Goal: Information Seeking & Learning: Learn about a topic

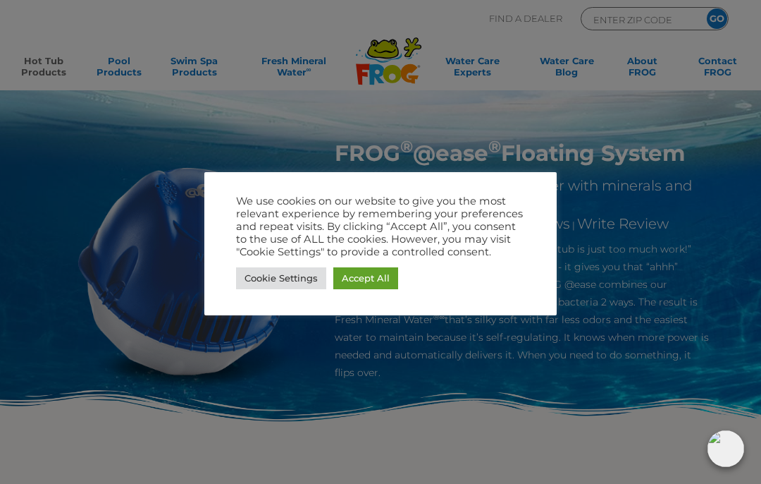
click at [365, 288] on link "Accept All" at bounding box center [365, 278] width 65 height 22
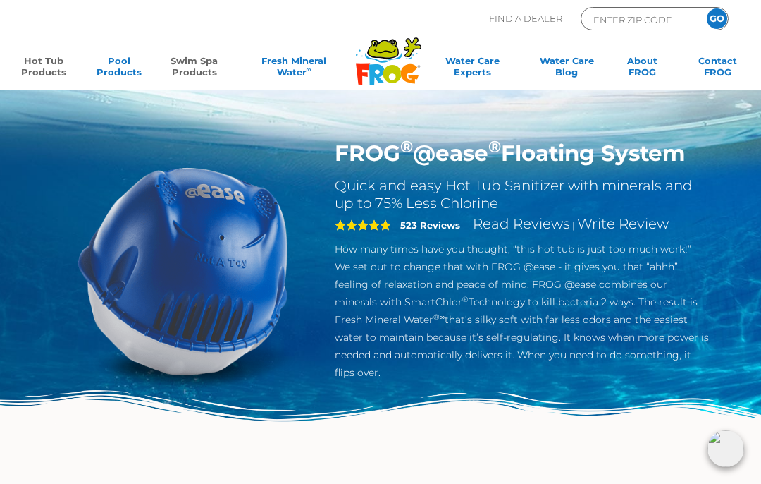
click at [207, 59] on link "Swim Spa Products" at bounding box center [194, 69] width 59 height 28
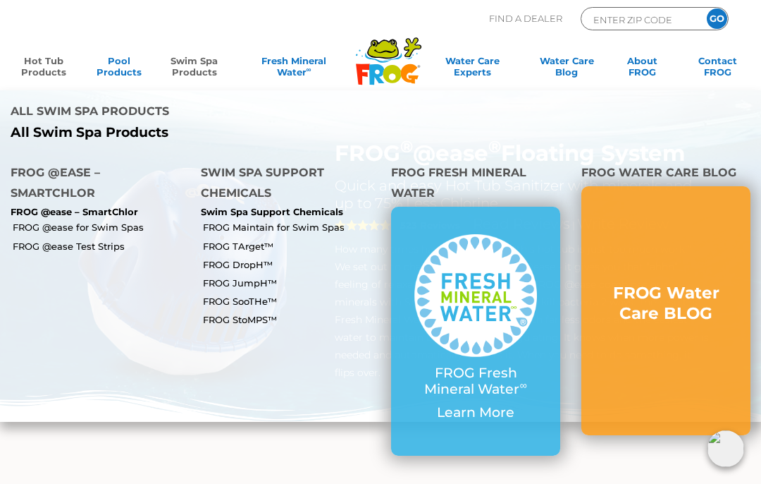
click at [102, 207] on p "FROG @ease – SmartChlor" at bounding box center [95, 212] width 169 height 11
click at [111, 207] on p "FROG @ease – SmartChlor" at bounding box center [95, 212] width 169 height 11
click at [64, 207] on p "FROG @ease – SmartChlor" at bounding box center [95, 212] width 169 height 11
click at [42, 207] on p "FROG @ease – SmartChlor" at bounding box center [95, 212] width 169 height 11
click at [25, 207] on p "FROG @ease – SmartChlor" at bounding box center [95, 212] width 169 height 11
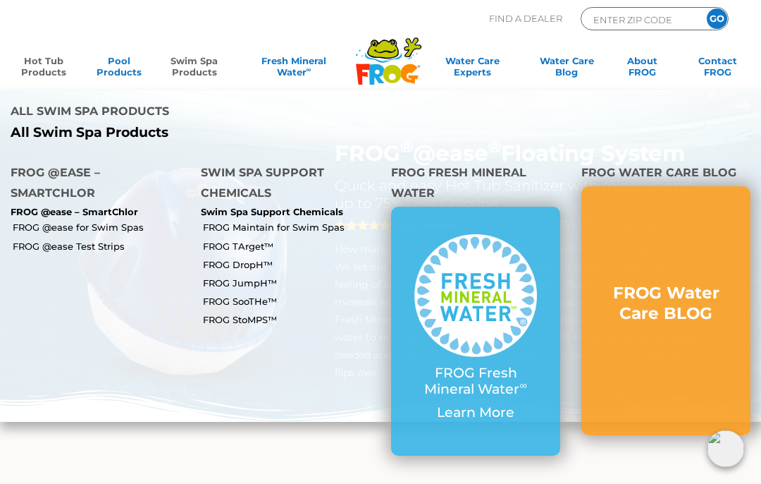
click at [195, 61] on link "Swim Spa Products" at bounding box center [194, 69] width 59 height 28
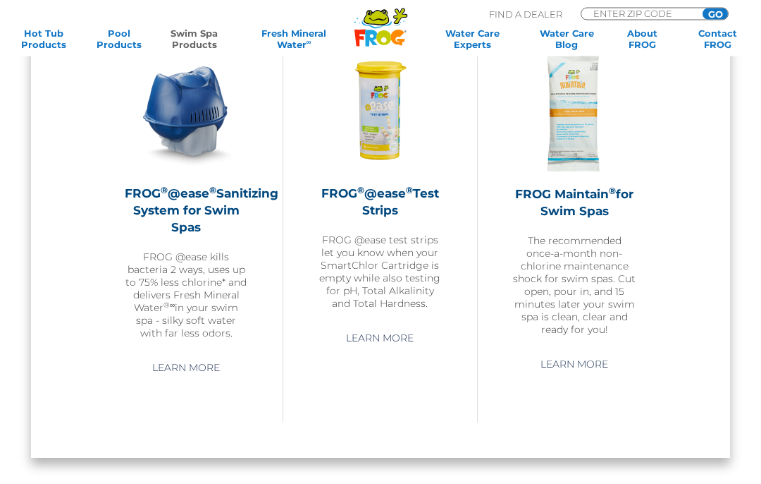
scroll to position [1139, 0]
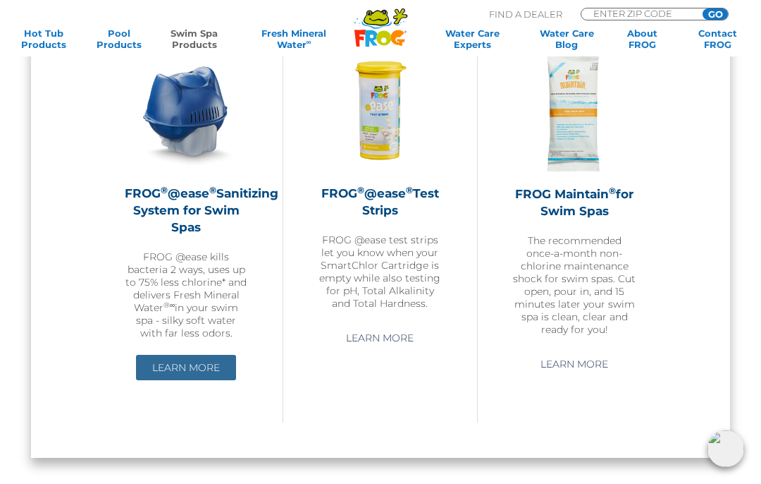
click at [185, 372] on link "Learn More" at bounding box center [186, 367] width 100 height 25
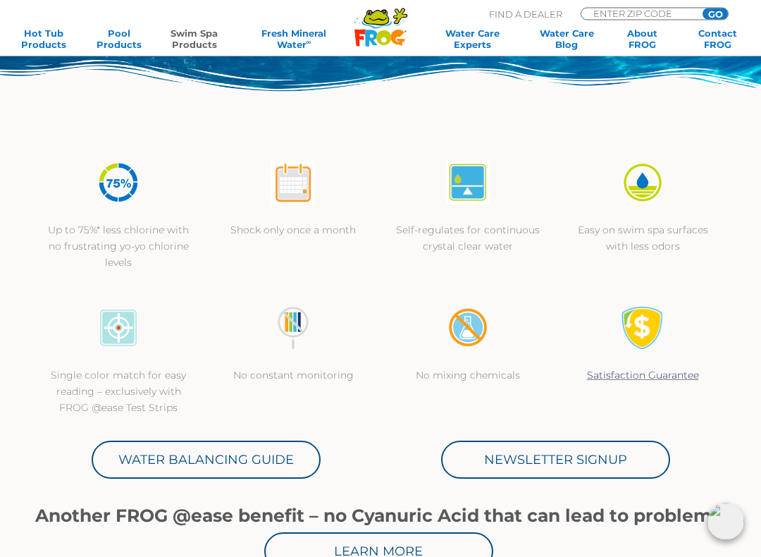
scroll to position [341, 0]
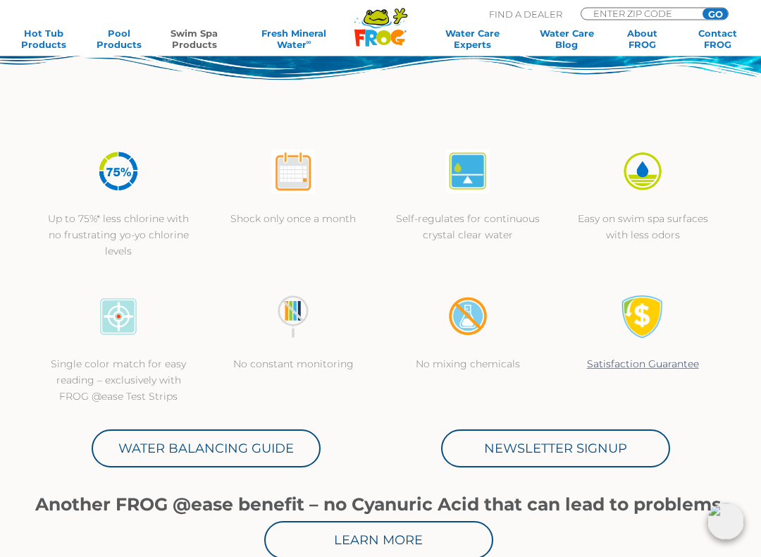
click at [300, 190] on img at bounding box center [293, 172] width 44 height 44
click at [288, 175] on img at bounding box center [293, 172] width 44 height 44
click at [272, 197] on div at bounding box center [293, 180] width 147 height 61
click at [300, 181] on img at bounding box center [293, 172] width 44 height 44
click at [290, 191] on img at bounding box center [293, 172] width 44 height 44
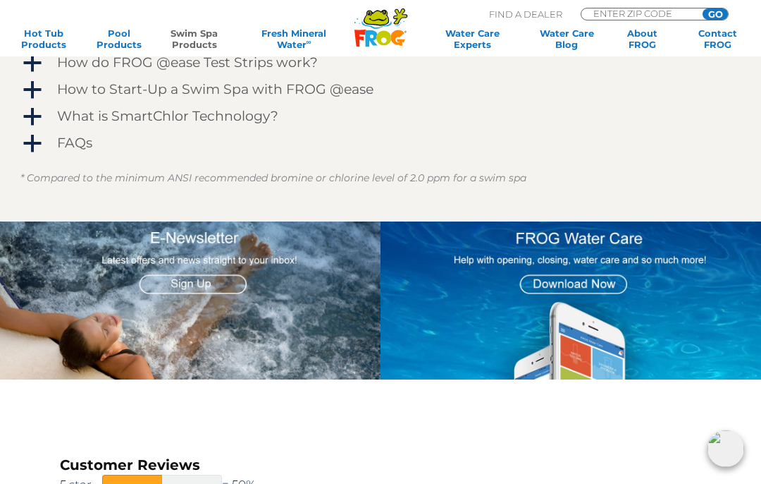
scroll to position [1548, 0]
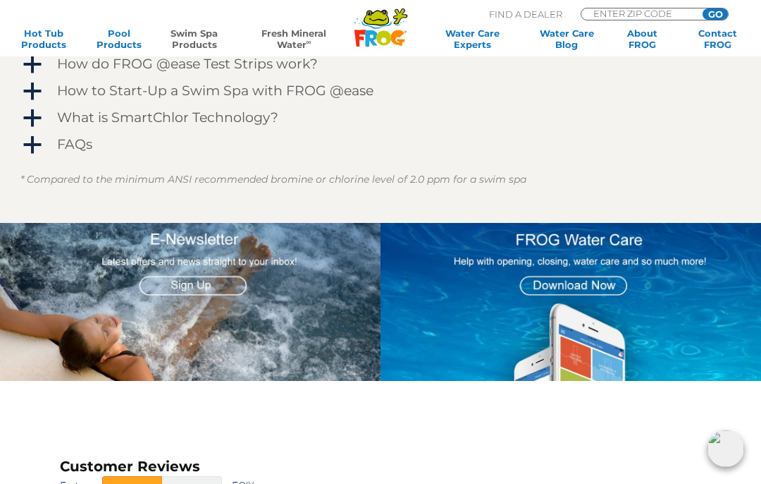
click at [295, 32] on link "Fresh Mineral Water ∞" at bounding box center [293, 38] width 107 height 23
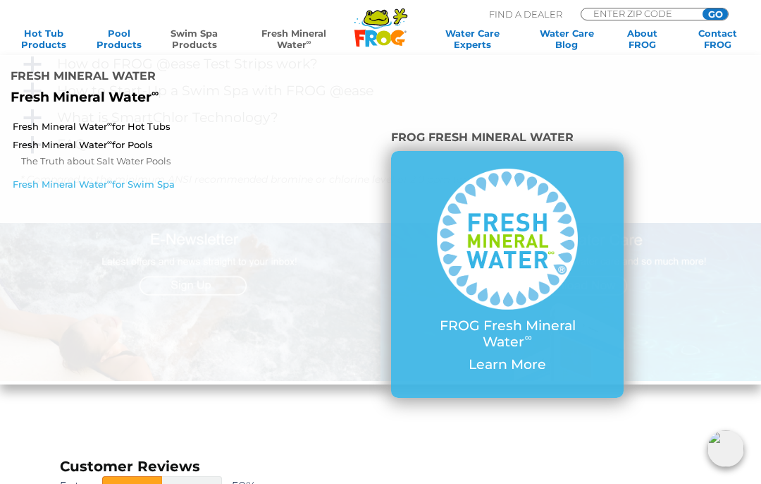
click at [154, 178] on link "Fresh Mineral Water ∞ for Swim Spa" at bounding box center [133, 184] width 241 height 13
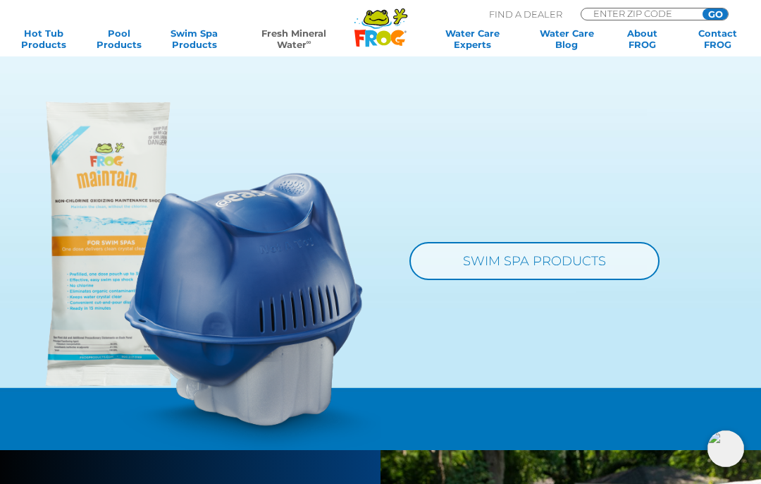
scroll to position [1144, 0]
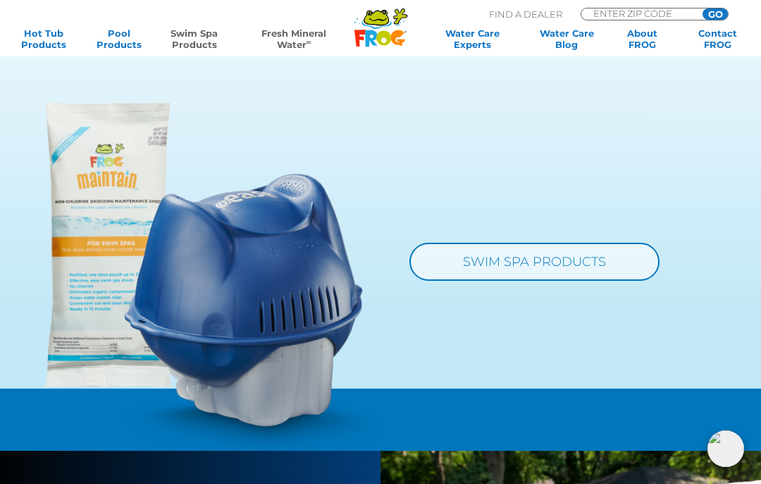
click at [181, 41] on link "Swim Spa Products" at bounding box center [194, 38] width 59 height 23
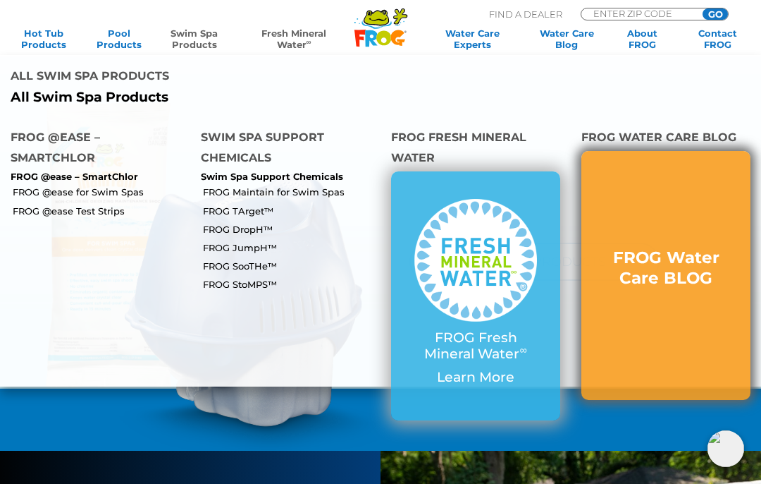
click at [678, 247] on link "FROG Water Care BLOG" at bounding box center [666, 275] width 123 height 56
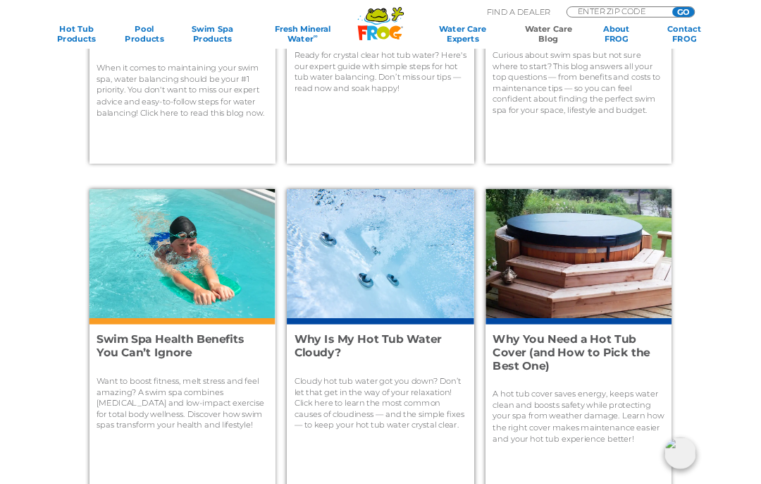
scroll to position [694, 0]
